Goal: Find specific page/section: Find specific page/section

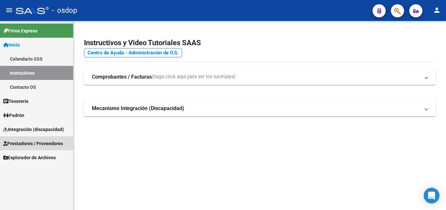
click at [50, 143] on span "Prestadores / Proveedores" at bounding box center [33, 143] width 60 height 7
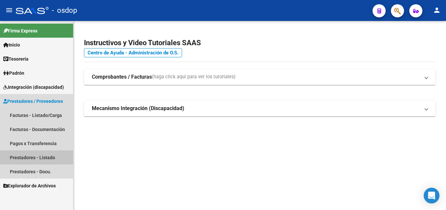
click at [42, 156] on link "Prestadores - Listado" at bounding box center [36, 158] width 73 height 14
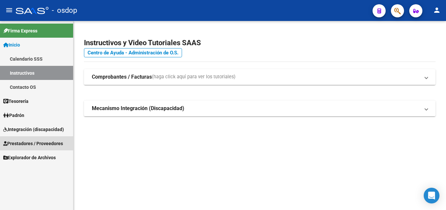
click at [50, 144] on span "Prestadores / Proveedores" at bounding box center [33, 143] width 60 height 7
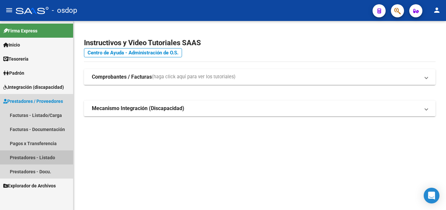
click at [36, 159] on link "Prestadores - Listado" at bounding box center [36, 158] width 73 height 14
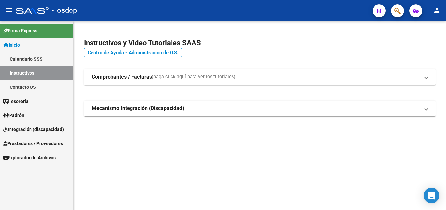
click at [36, 143] on span "Prestadores / Proveedores" at bounding box center [33, 143] width 60 height 7
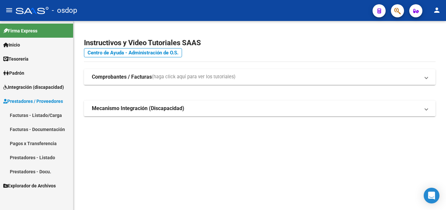
click at [44, 157] on link "Prestadores - Listado" at bounding box center [36, 158] width 73 height 14
